Goal: Task Accomplishment & Management: Complete application form

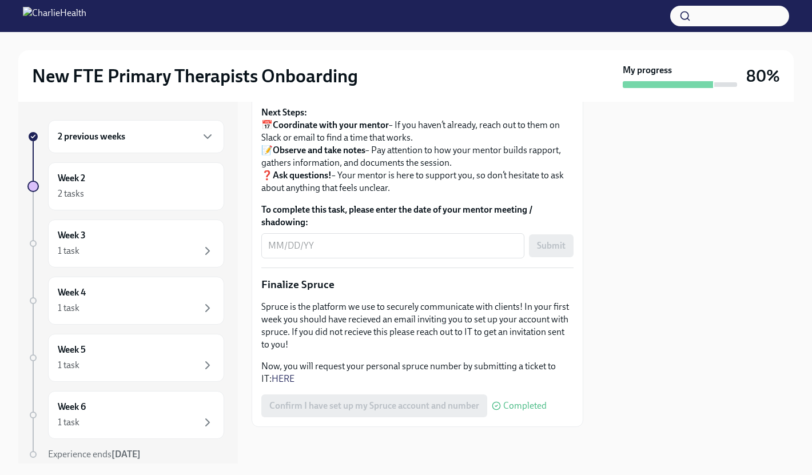
scroll to position [1414, 0]
click at [269, 242] on textarea "To complete this task, please enter the date of your mentor meeting / shadowing:" at bounding box center [392, 246] width 249 height 14
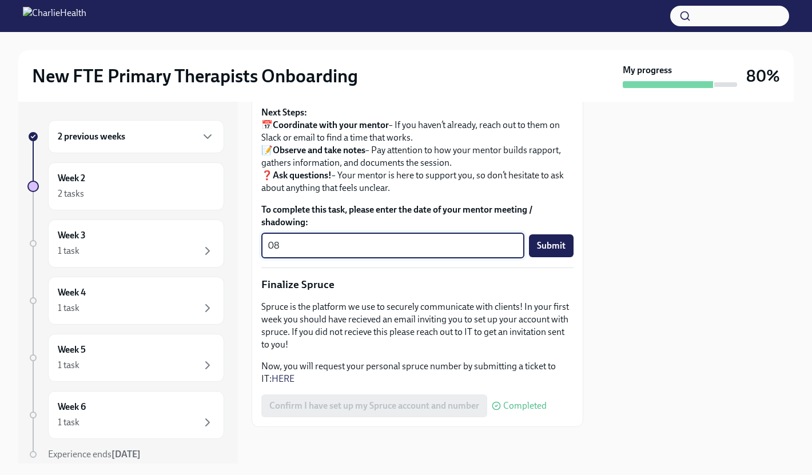
type textarea "0"
type textarea "[DATE]"
click at [560, 244] on button "Submit" at bounding box center [551, 246] width 45 height 23
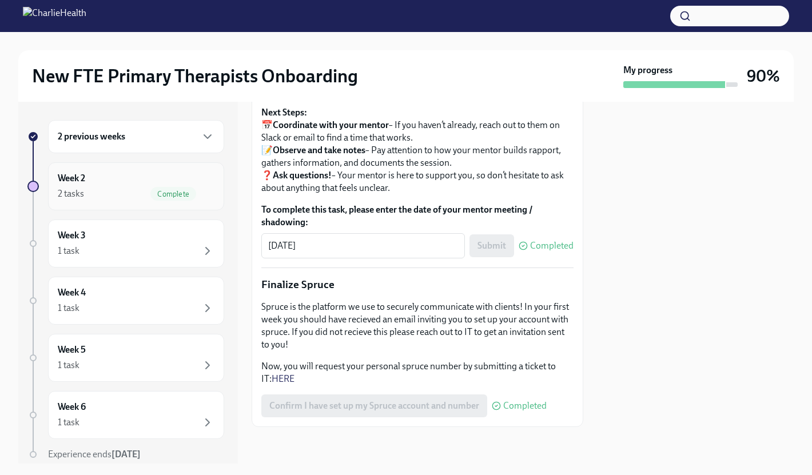
click at [140, 186] on div "Week 2 2 tasks Complete" at bounding box center [136, 186] width 157 height 29
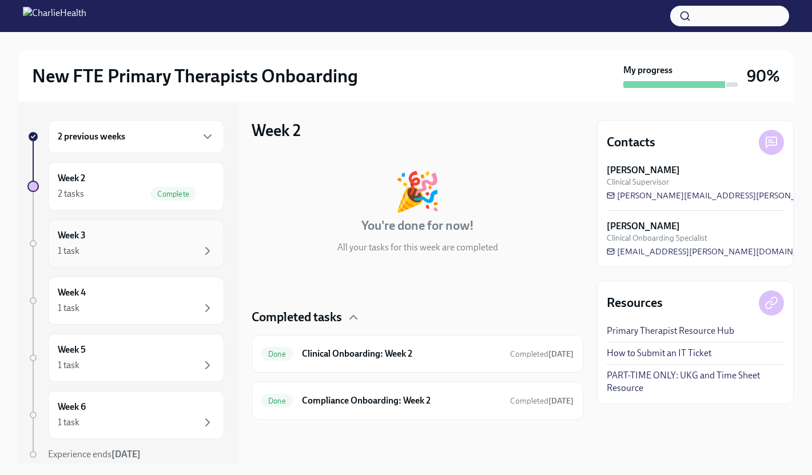
click at [86, 241] on div "Week 3 1 task" at bounding box center [136, 243] width 157 height 29
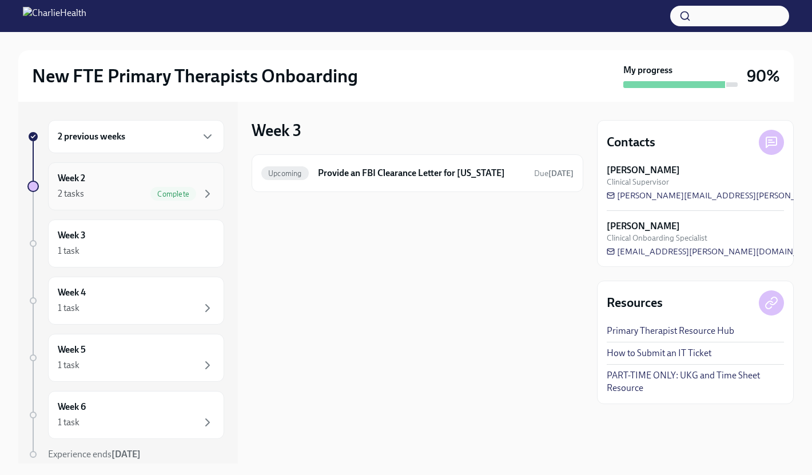
click at [87, 197] on div "2 tasks Complete" at bounding box center [136, 194] width 157 height 14
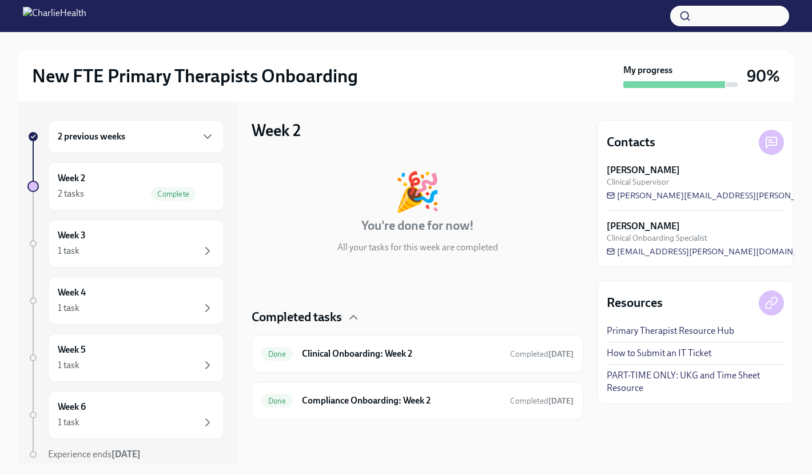
click at [89, 138] on h6 "2 previous weeks" at bounding box center [92, 136] width 68 height 13
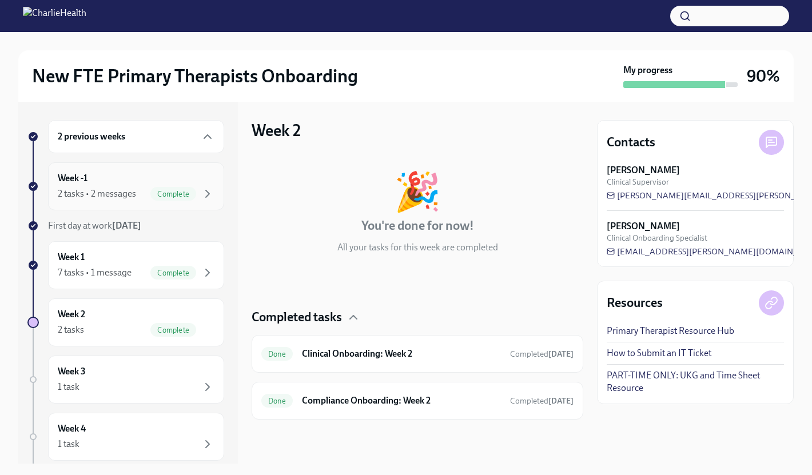
click at [90, 192] on div "2 tasks • 2 messages" at bounding box center [97, 194] width 78 height 13
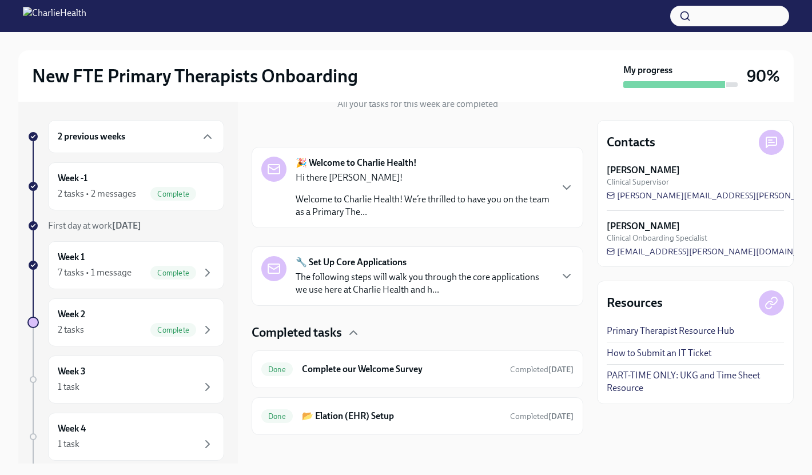
scroll to position [152, 0]
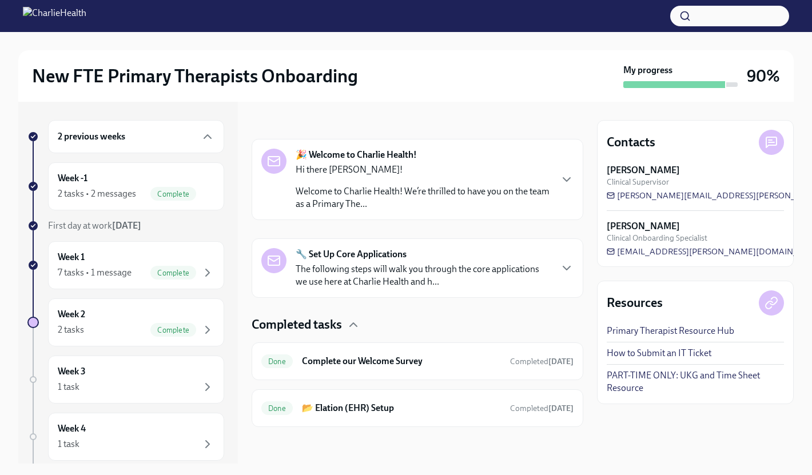
click at [113, 130] on h6 "2 previous weeks" at bounding box center [92, 136] width 68 height 13
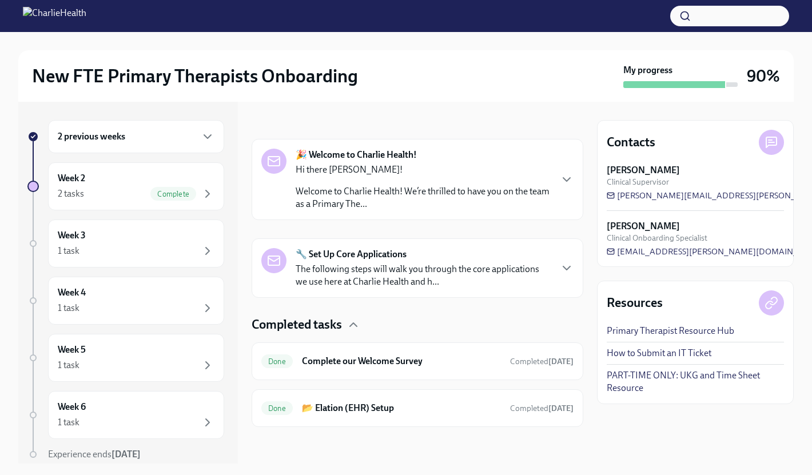
click at [113, 130] on h6 "2 previous weeks" at bounding box center [92, 136] width 68 height 13
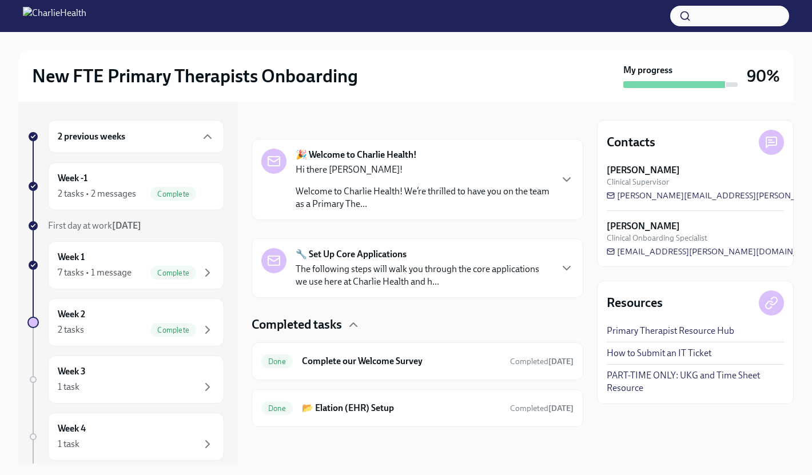
click at [113, 130] on h6 "2 previous weeks" at bounding box center [92, 136] width 68 height 13
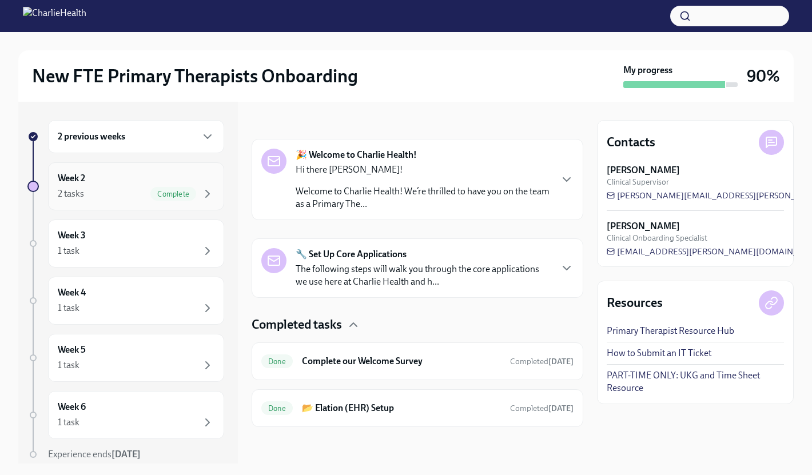
click at [140, 194] on div "2 tasks Complete" at bounding box center [136, 194] width 157 height 14
